Goal: Information Seeking & Learning: Learn about a topic

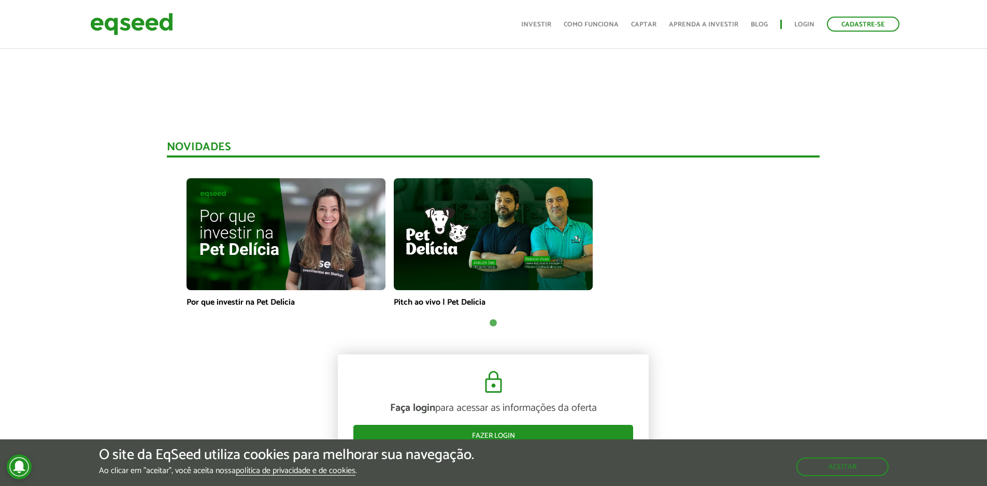
scroll to position [777, 0]
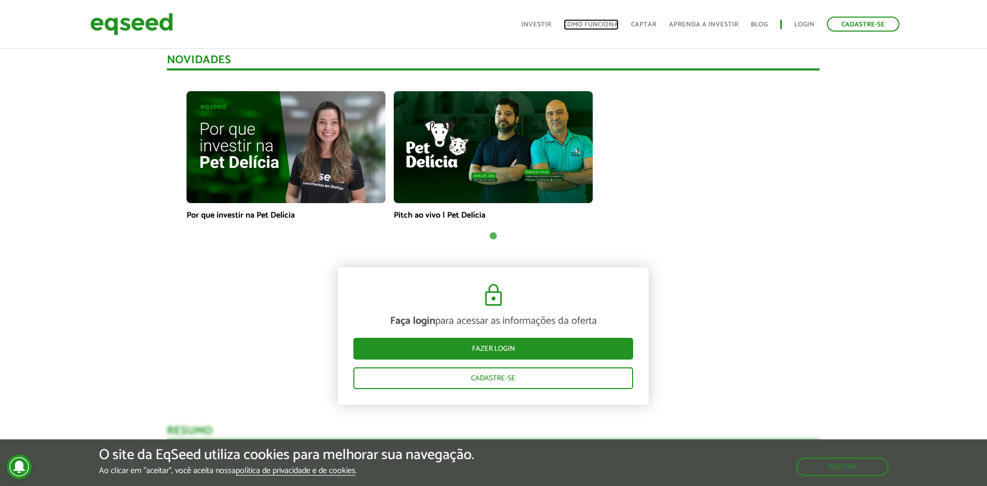
click at [603, 22] on link "Como funciona" at bounding box center [591, 24] width 55 height 7
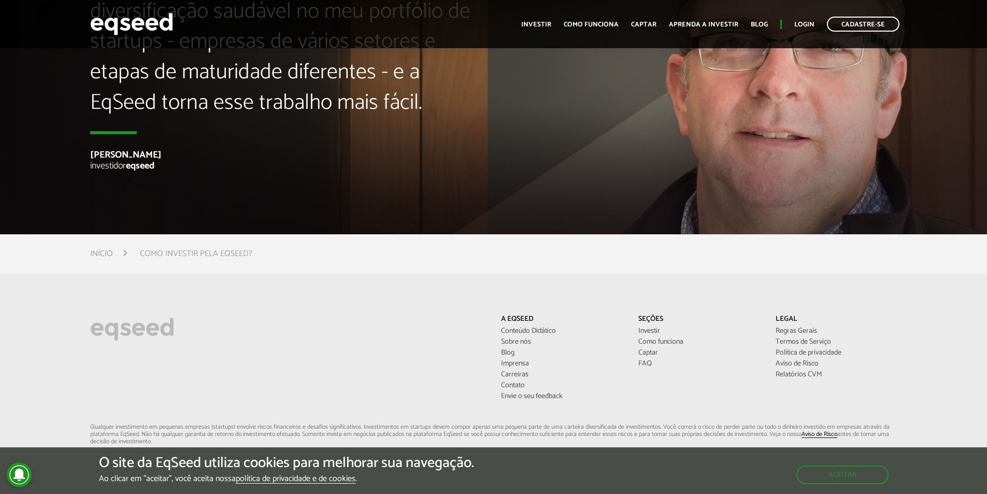
scroll to position [2823, 0]
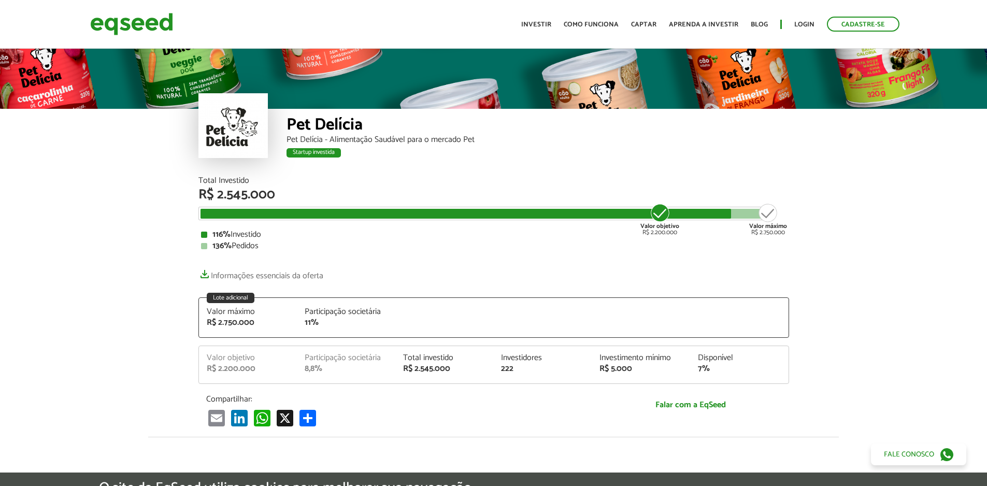
scroll to position [777, 0]
